Goal: Find specific page/section: Find specific page/section

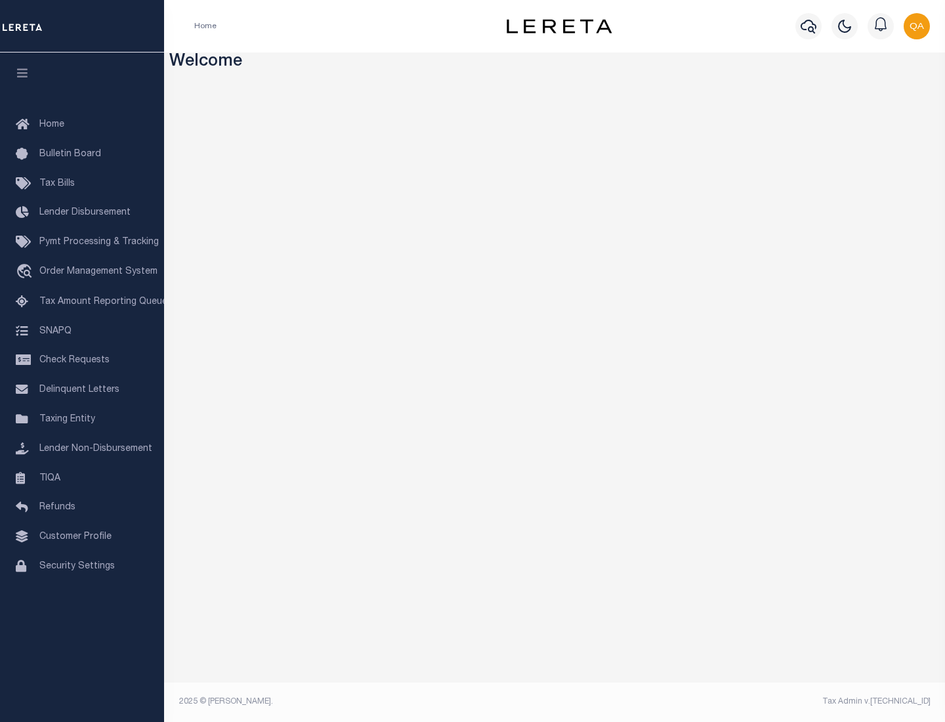
click at [82, 360] on span "Check Requests" at bounding box center [74, 360] width 70 height 9
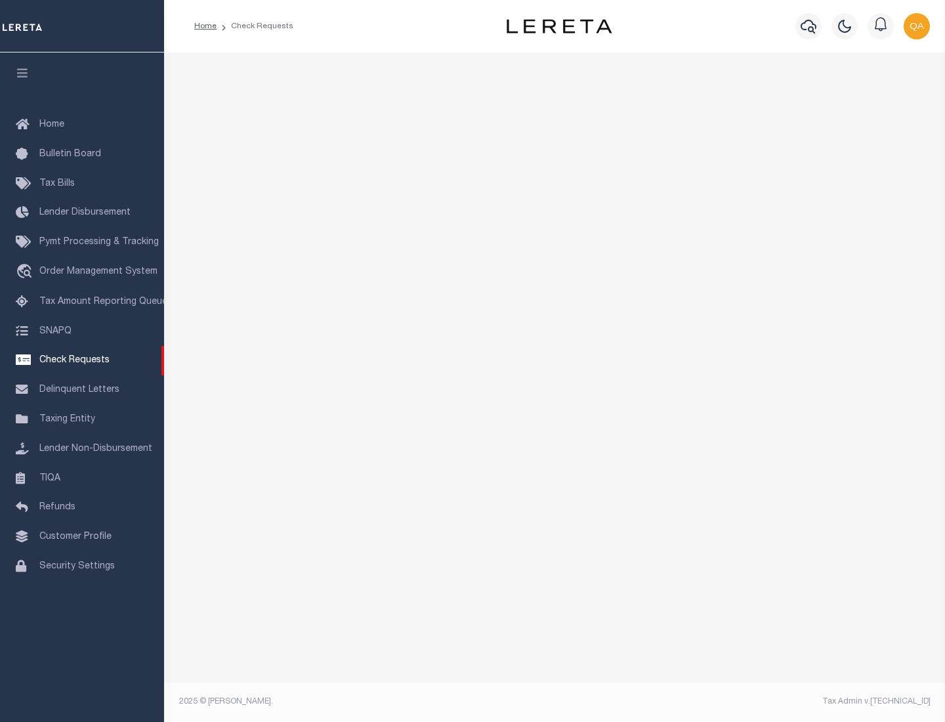
select select "50"
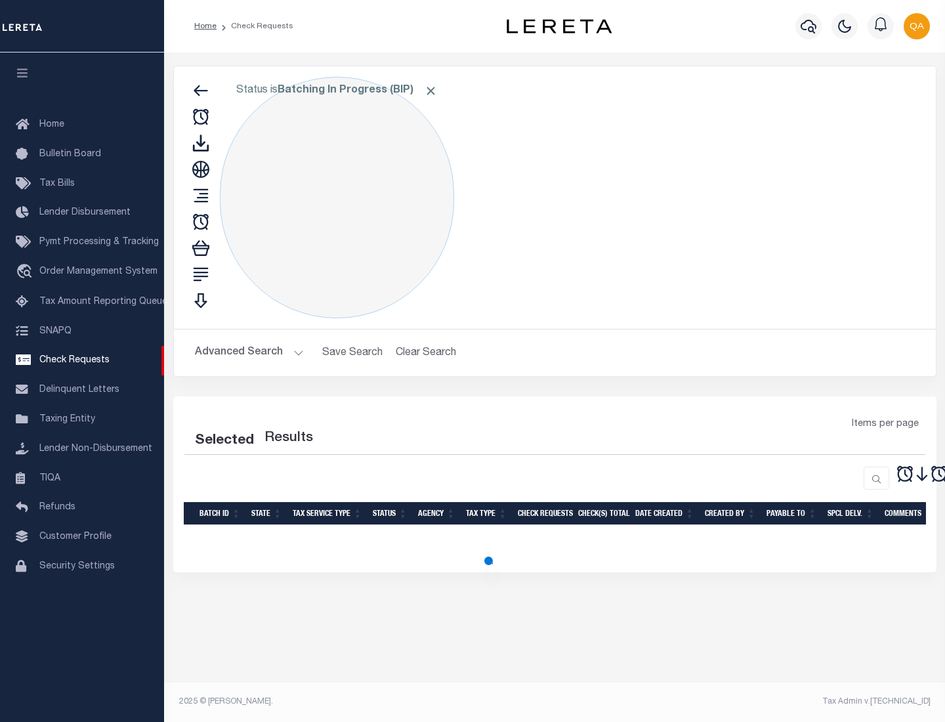
select select "50"
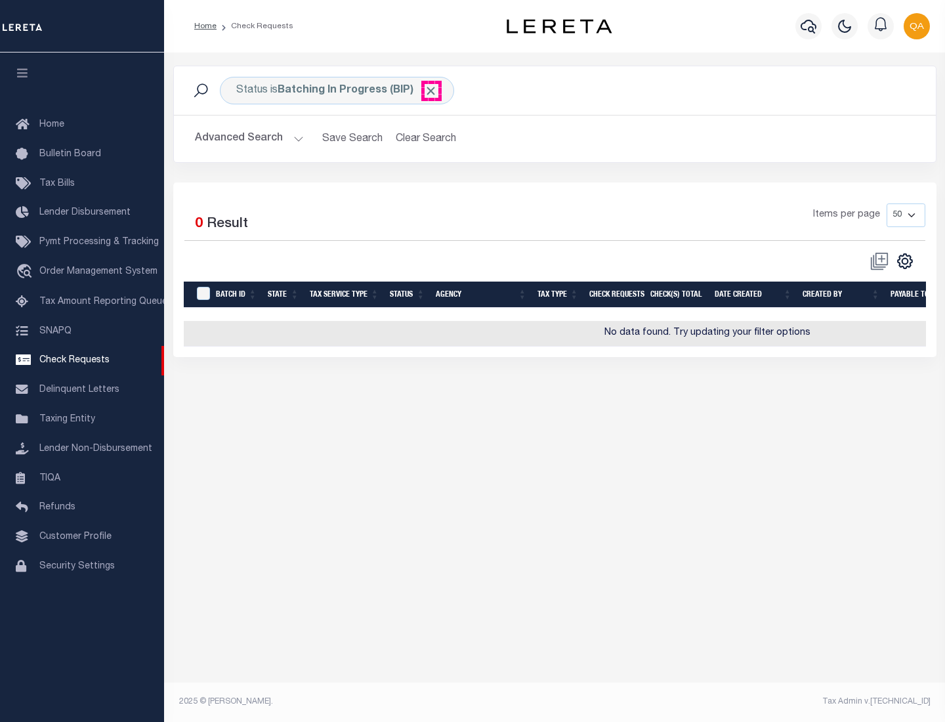
click at [431, 91] on span "Click to Remove" at bounding box center [431, 91] width 14 height 14
